Goal: Information Seeking & Learning: Understand process/instructions

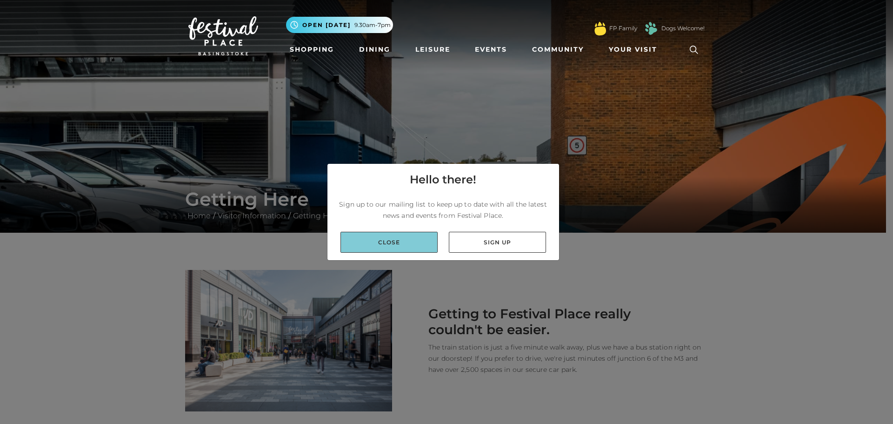
click at [392, 243] on link "Close" at bounding box center [388, 242] width 97 height 21
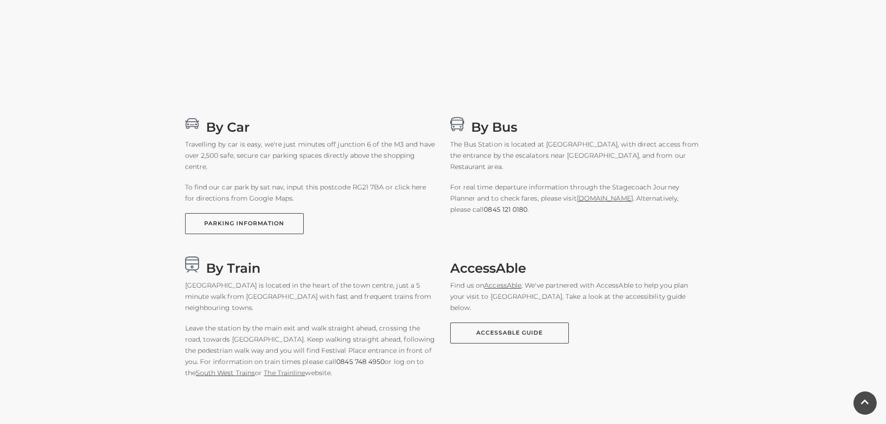
scroll to position [604, 0]
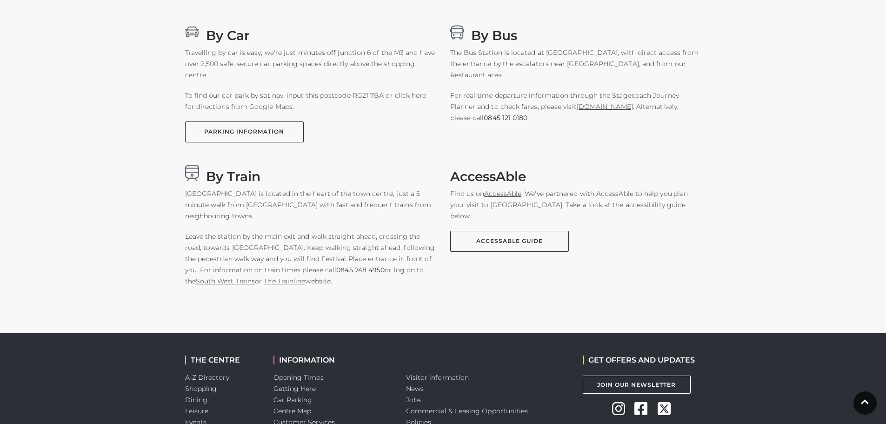
drag, startPoint x: 287, startPoint y: 237, endPoint x: 389, endPoint y: 275, distance: 108.9
click at [389, 275] on p "Leave the station by the main exit and walk straight ahead, crossing the road, …" at bounding box center [310, 259] width 251 height 56
click at [356, 285] on p "Leave the station by the main exit and walk straight ahead, crossing the road, …" at bounding box center [310, 259] width 251 height 56
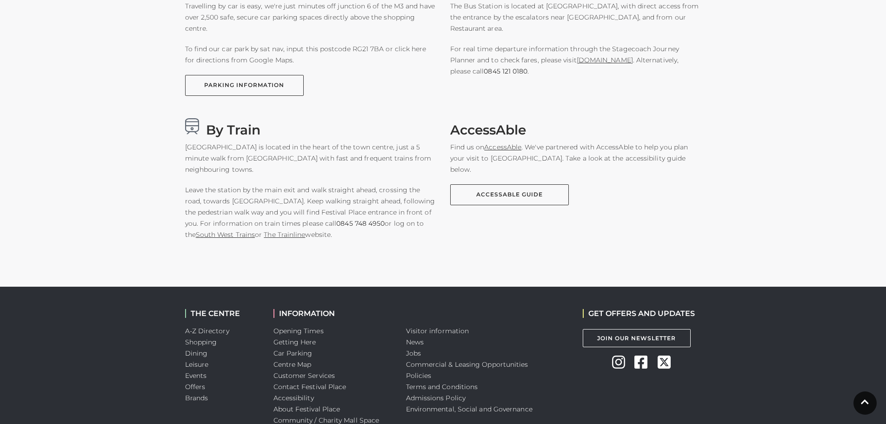
scroll to position [697, 0]
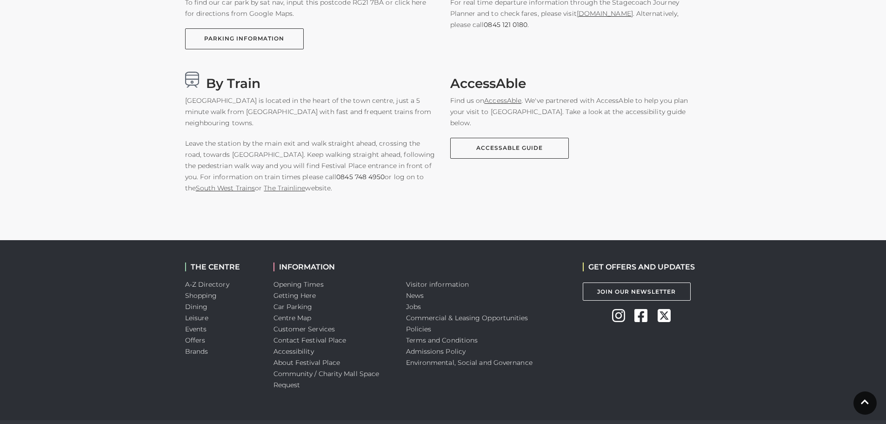
drag, startPoint x: 185, startPoint y: 100, endPoint x: 318, endPoint y: 189, distance: 159.5
click at [318, 189] on div "By Train [GEOGRAPHIC_DATA] is located in the heart of the town centre, just a 5…" at bounding box center [310, 137] width 265 height 131
drag, startPoint x: 182, startPoint y: 90, endPoint x: 354, endPoint y: 50, distance: 176.7
click at [354, 50] on div "By Car Travelling by car is easy, we're just minutes off junction 6 of the M3 a…" at bounding box center [443, 67] width 530 height 272
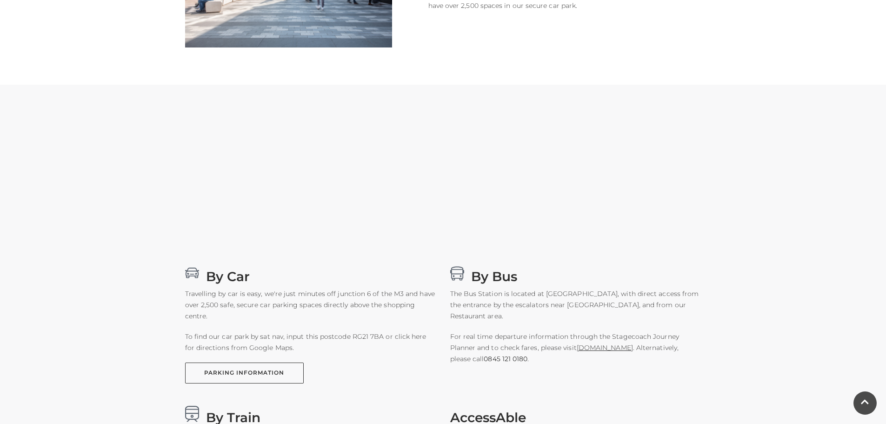
scroll to position [232, 0]
